Goal: Find specific page/section: Find specific page/section

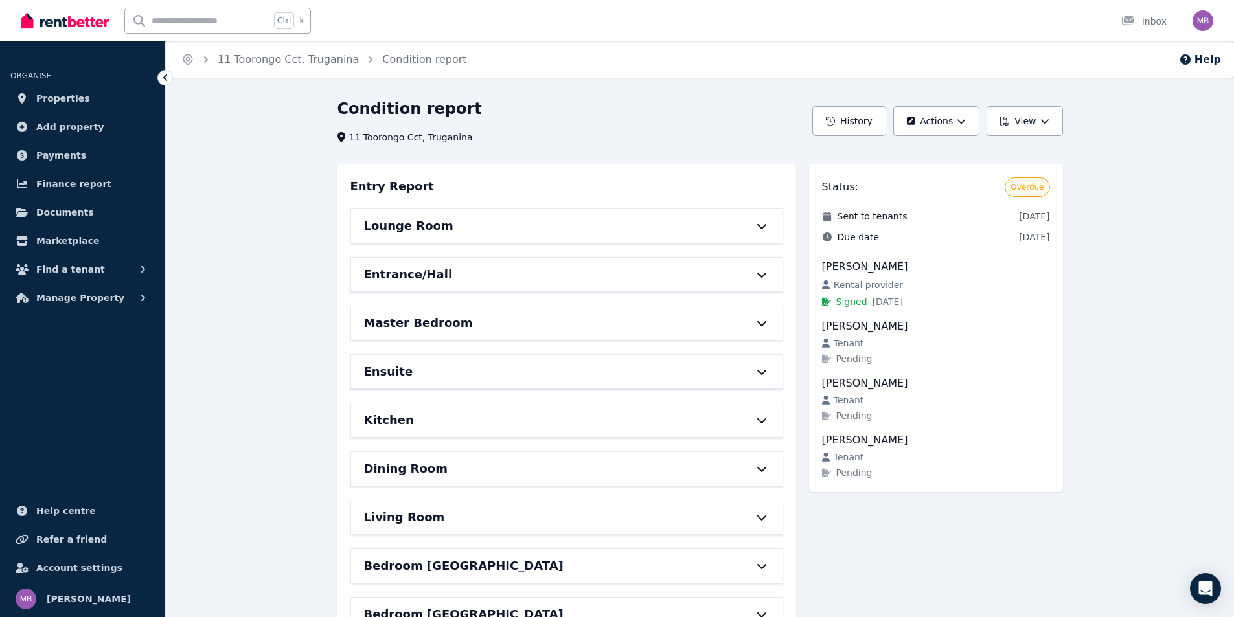
click at [239, 270] on div "Condition report 11 Toorongo Cct, Truganina History Actions View Entry Report L…" at bounding box center [700, 602] width 1068 height 1008
click at [229, 271] on div "Condition report 11 Toorongo Cct, Truganina History Actions View Entry Report L…" at bounding box center [700, 602] width 1068 height 1008
click at [1131, 444] on div "Condition report 11 Toorongo Cct, Truganina History Actions View Entry Report L…" at bounding box center [700, 602] width 1068 height 1008
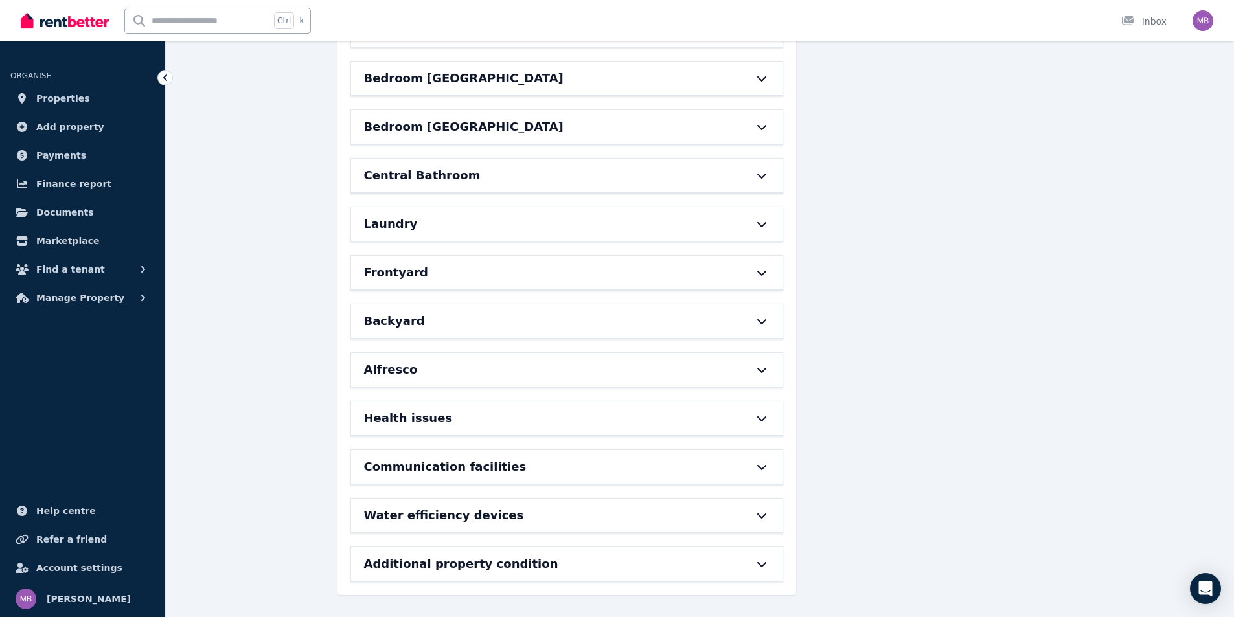
scroll to position [489, 0]
click at [495, 563] on h6 "Additional property condition" at bounding box center [461, 563] width 194 height 18
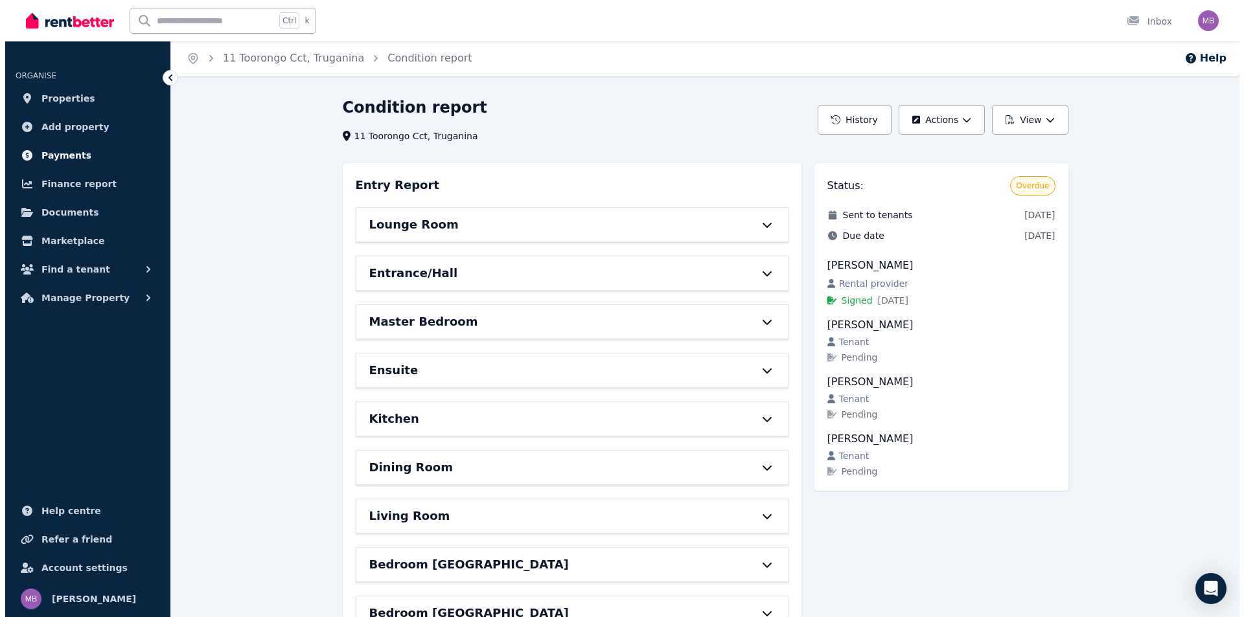
scroll to position [0, 0]
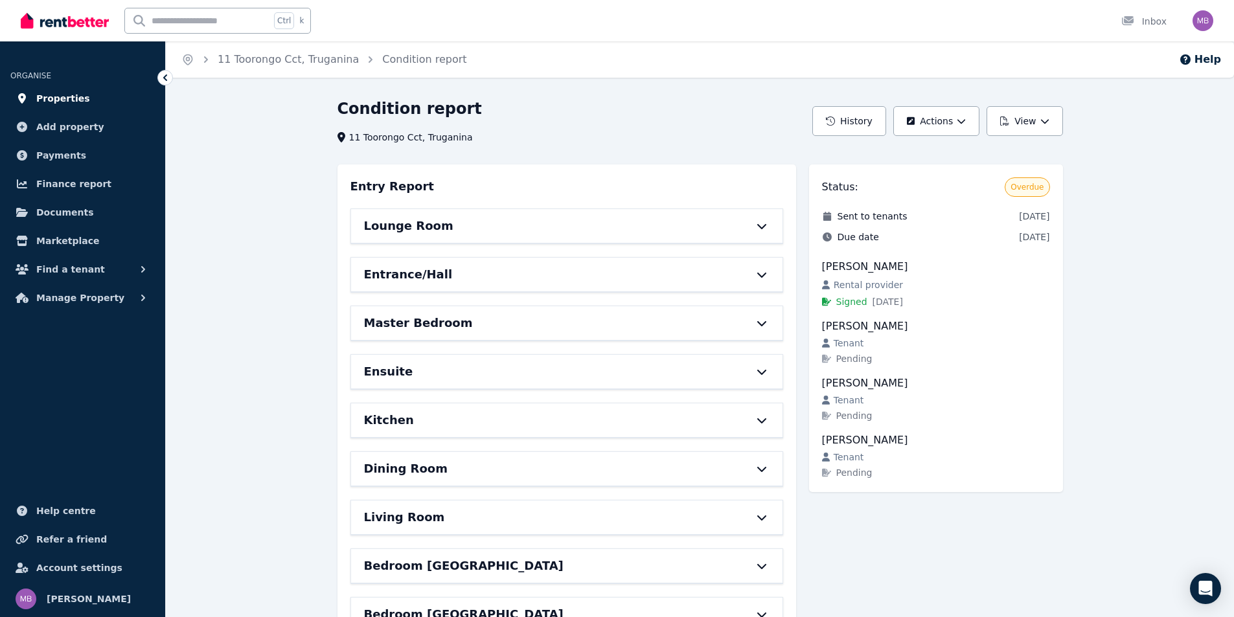
click at [54, 101] on span "Properties" at bounding box center [63, 99] width 54 height 16
